Goal: Task Accomplishment & Management: Use online tool/utility

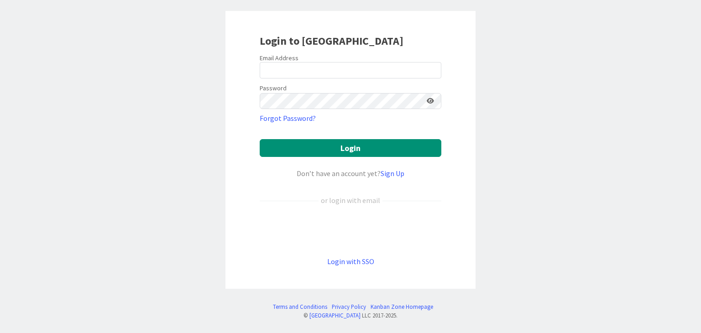
scroll to position [48, 0]
